Goal: Navigation & Orientation: Go to known website

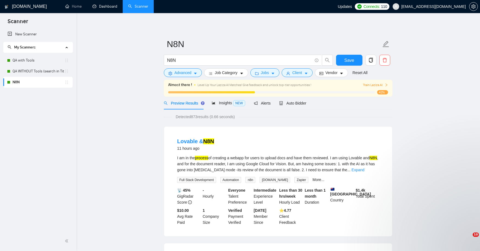
click at [104, 5] on link "Dashboard" at bounding box center [104, 6] width 25 height 5
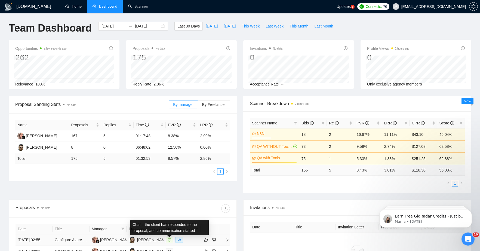
click at [170, 241] on icon "message" at bounding box center [169, 239] width 3 height 3
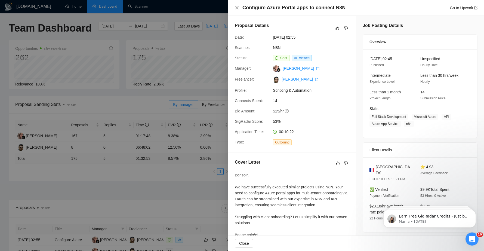
click at [235, 8] on icon "close" at bounding box center [237, 7] width 4 height 4
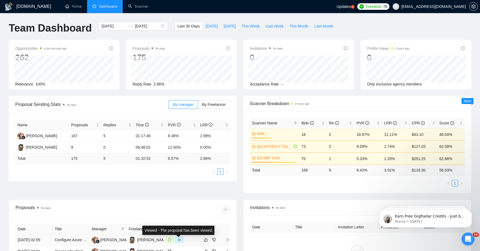
click at [180, 241] on icon "eye" at bounding box center [179, 239] width 3 height 3
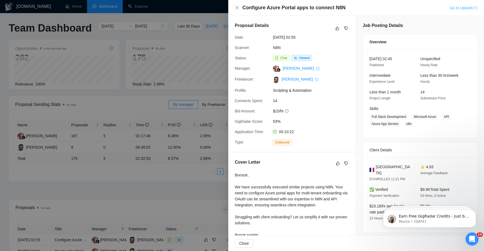
click at [456, 9] on link "Go to Upwork" at bounding box center [463, 8] width 28 height 4
